Goal: Transaction & Acquisition: Purchase product/service

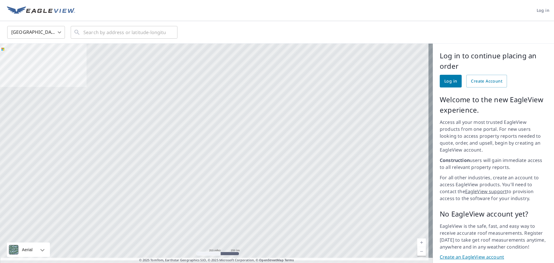
click at [194, 202] on div at bounding box center [216, 156] width 433 height 224
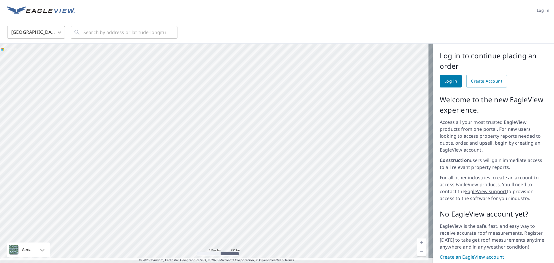
click at [193, 210] on div at bounding box center [216, 156] width 433 height 224
click at [104, 31] on input "text" at bounding box center [124, 32] width 82 height 16
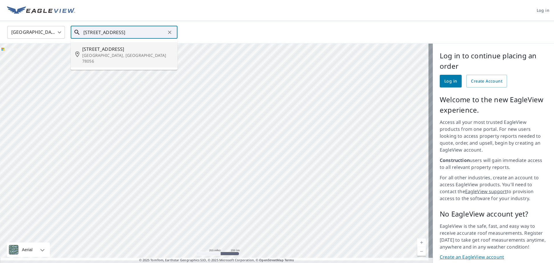
click at [138, 51] on span "[STREET_ADDRESS]" at bounding box center [127, 49] width 91 height 7
type input "[STREET_ADDRESS]"
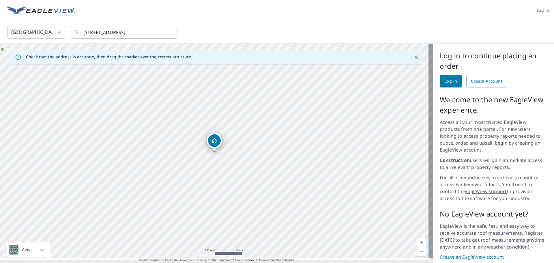
click at [212, 141] on icon "Dropped pin, building 1, Residential property, 177 County Road 2767 Mico, TX 78…" at bounding box center [214, 140] width 6 height 5
click at [212, 141] on div "[STREET_ADDRESS]" at bounding box center [220, 141] width 87 height 10
click at [213, 141] on div "[STREET_ADDRESS]" at bounding box center [216, 156] width 433 height 224
click at [215, 149] on div "Dropped pin, building 1, Residential property, 177 County Road 2767 Mico, TX 78…" at bounding box center [214, 148] width 7 height 6
click at [172, 140] on icon "Dropped pin, building 1, Residential property, 177 County Road 2767 Mico, TX 78…" at bounding box center [168, 140] width 7 height 7
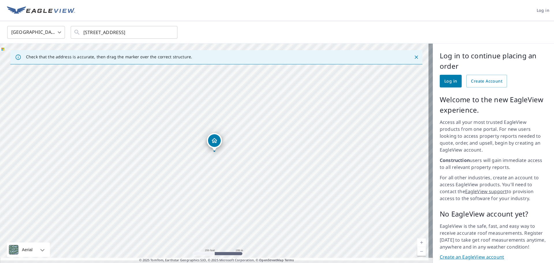
click at [205, 139] on div "[STREET_ADDRESS]" at bounding box center [216, 156] width 433 height 224
click at [209, 139] on div "Dropped pin, building 1, Residential property, 177 County Road 2767 Mico, TX 78…" at bounding box center [214, 140] width 13 height 13
